Goal: Task Accomplishment & Management: Use online tool/utility

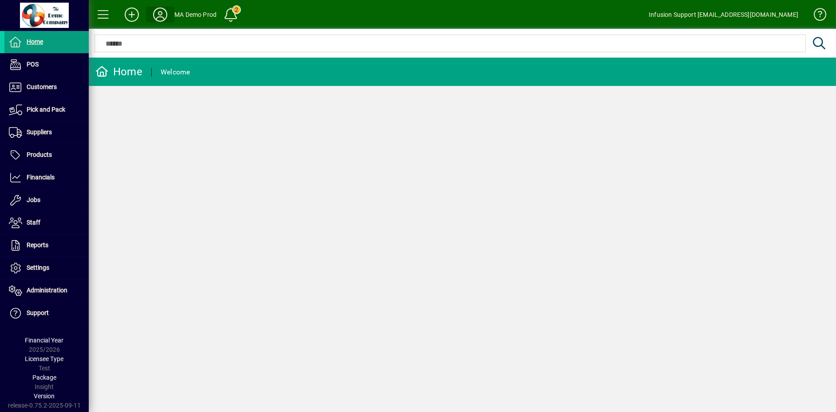
click at [161, 16] on icon at bounding box center [160, 15] width 18 height 14
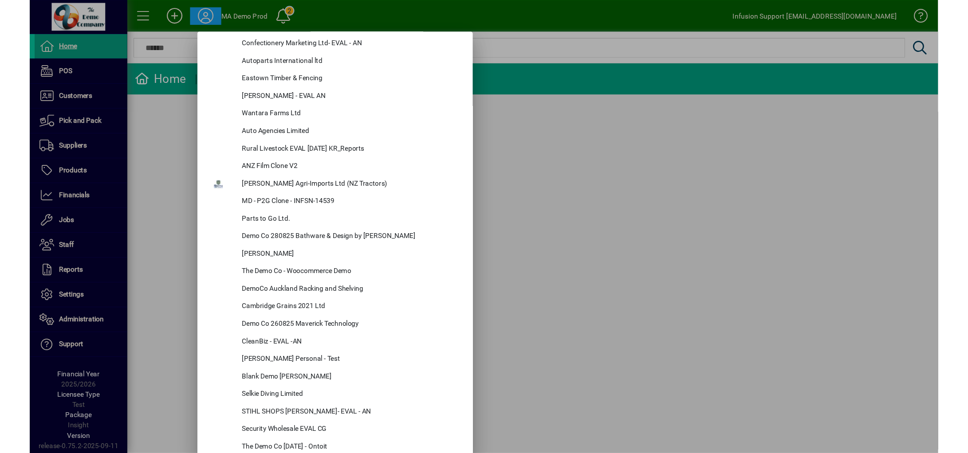
scroll to position [1108, 0]
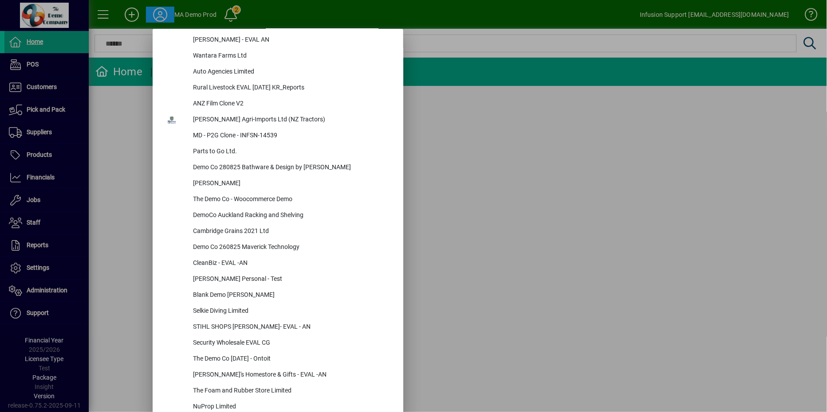
click at [47, 290] on div at bounding box center [413, 206] width 827 height 412
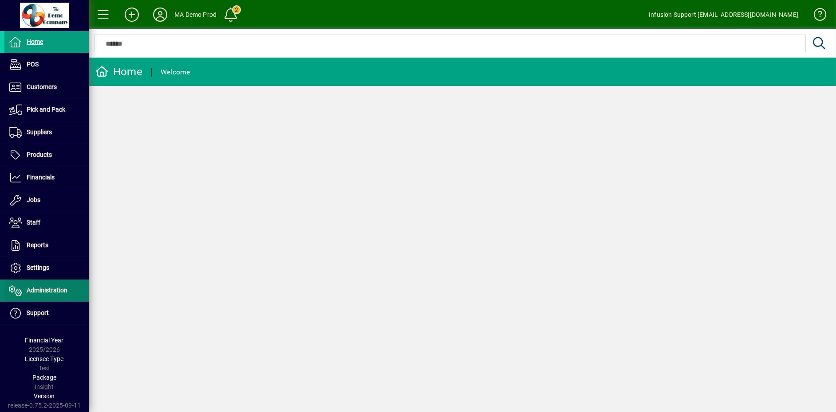
click at [43, 294] on span "Administration" at bounding box center [47, 290] width 41 height 7
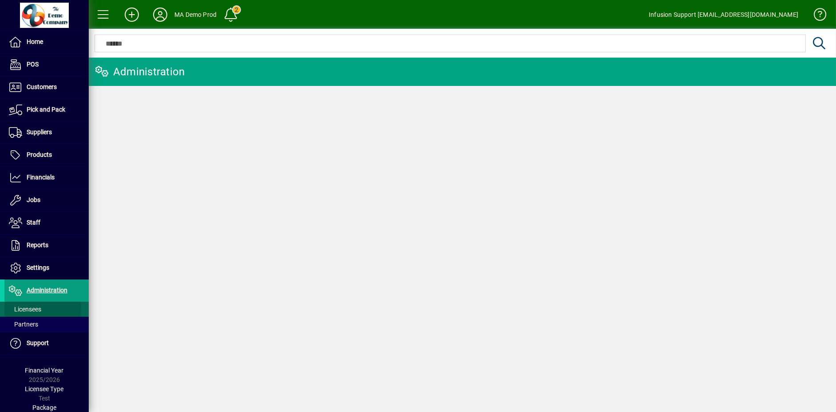
click at [33, 308] on span "Licensees" at bounding box center [25, 309] width 32 height 7
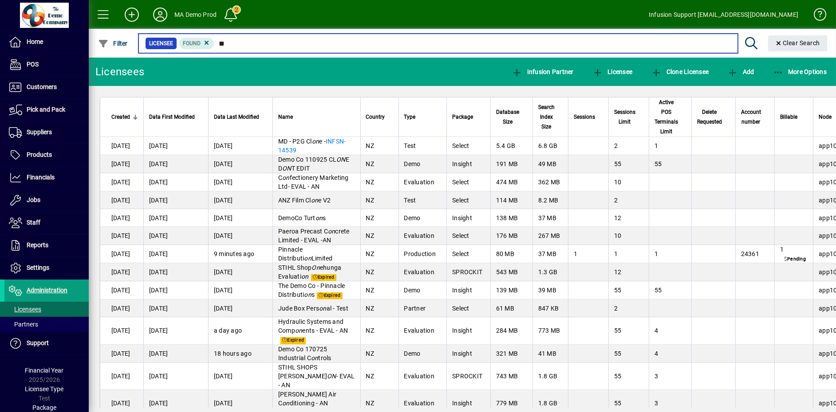
type input "*"
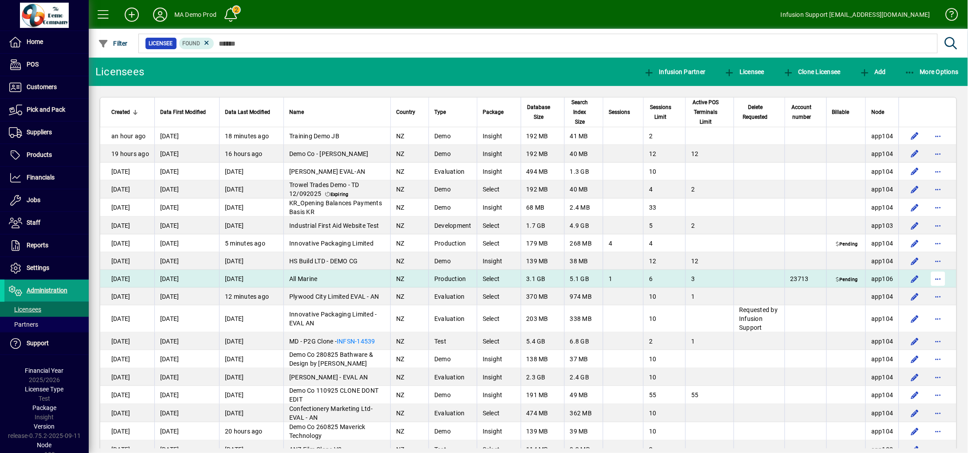
click at [835, 275] on span "button" at bounding box center [937, 278] width 21 height 21
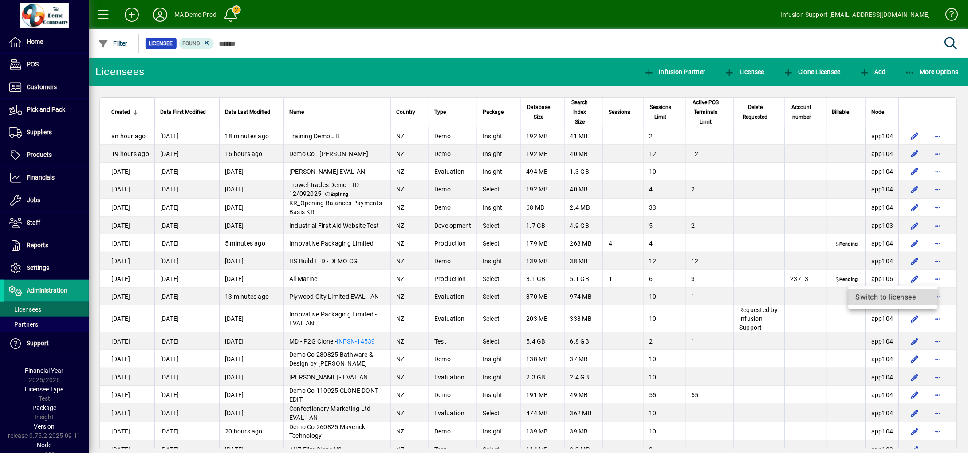
click at [835, 301] on span "Switch to licensee" at bounding box center [893, 297] width 75 height 11
